Goal: Transaction & Acquisition: Purchase product/service

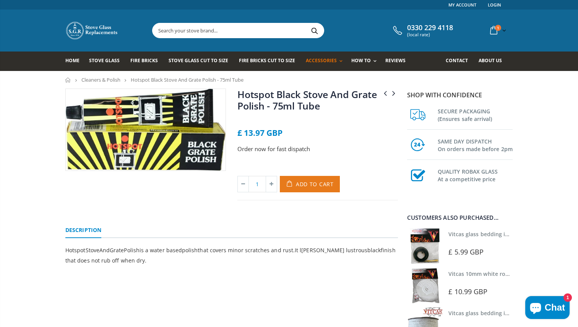
click at [309, 185] on span "Add to Cart" at bounding box center [315, 184] width 38 height 7
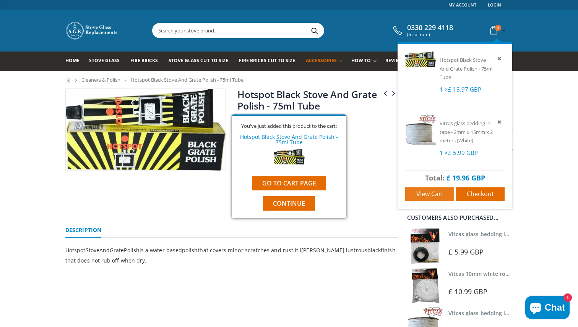
click at [440, 192] on span "View cart" at bounding box center [429, 194] width 27 height 8
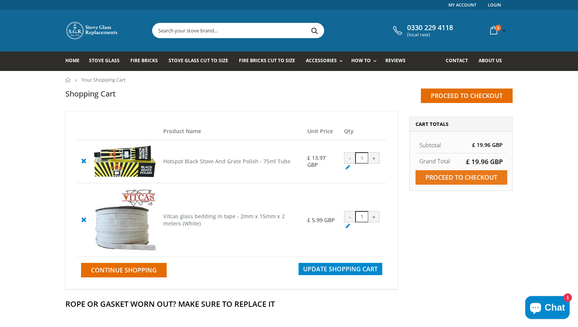
click at [473, 180] on input "Proceed to checkout" at bounding box center [461, 177] width 92 height 15
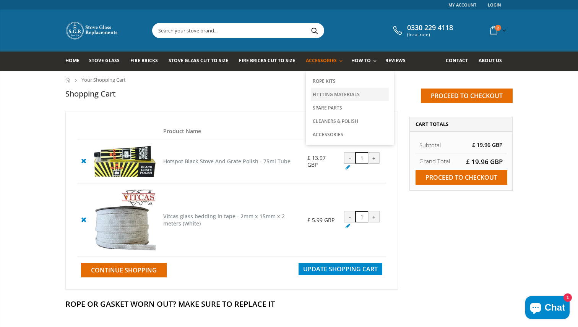
click at [333, 92] on link "Fittting Materials" at bounding box center [350, 94] width 78 height 13
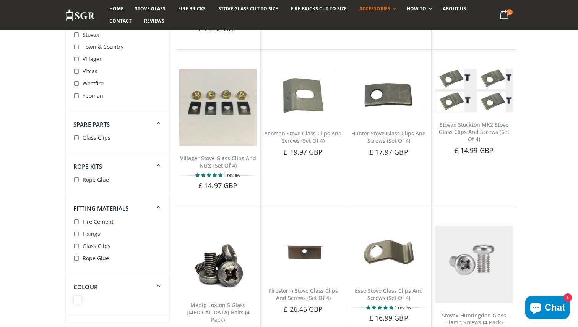
scroll to position [509, 0]
click at [96, 223] on span "Fire Cement" at bounding box center [98, 221] width 31 height 7
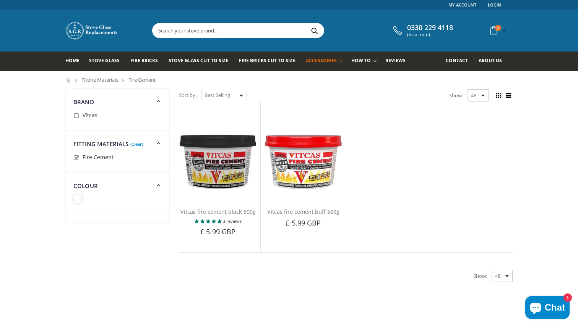
click at [78, 159] on input "checkbox" at bounding box center [77, 158] width 8 height 8
checkbox input "false"
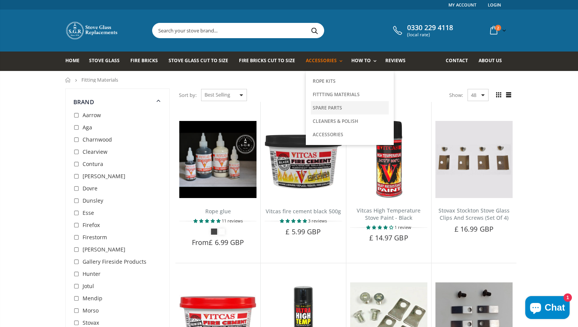
click at [327, 107] on link "Spare Parts" at bounding box center [350, 107] width 78 height 13
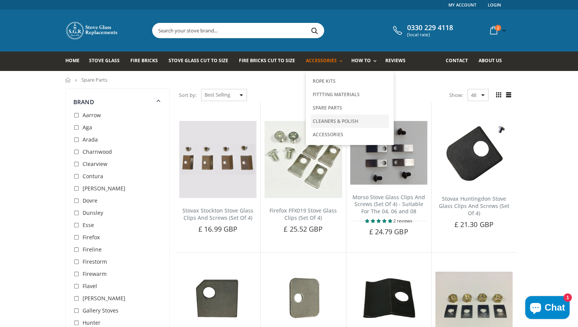
click at [325, 123] on link "Cleaners & Polish" at bounding box center [350, 121] width 78 height 13
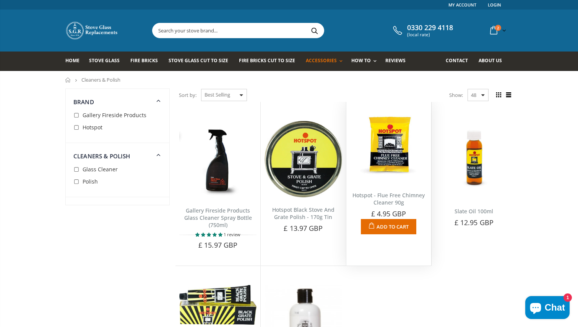
click at [391, 168] on img at bounding box center [388, 144] width 77 height 77
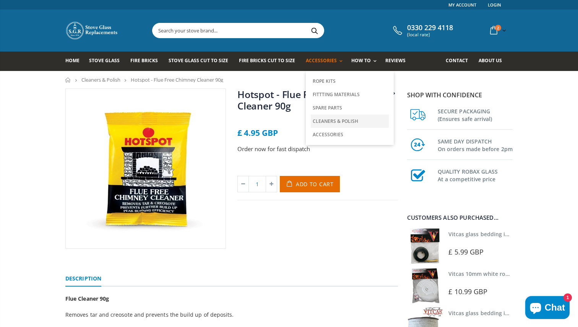
click at [335, 121] on link "Cleaners & Polish" at bounding box center [350, 121] width 78 height 13
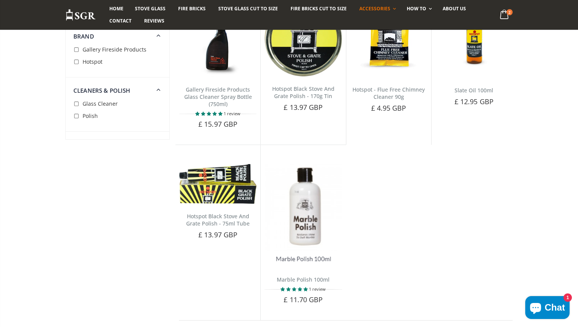
scroll to position [121, 0]
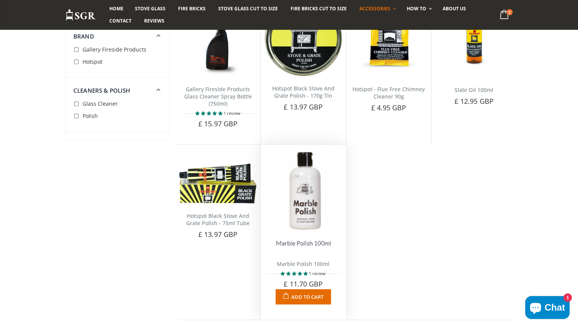
click at [316, 199] on img at bounding box center [302, 200] width 77 height 102
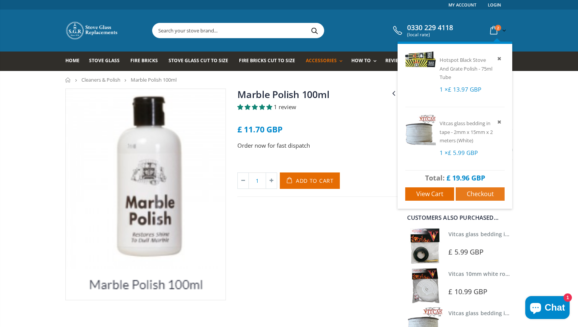
click at [478, 196] on span "Checkout" at bounding box center [479, 194] width 27 height 8
